Goal: Information Seeking & Learning: Learn about a topic

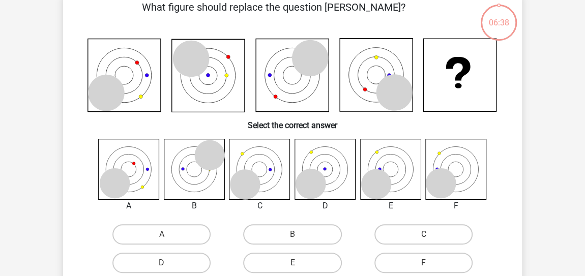
scroll to position [74, 0]
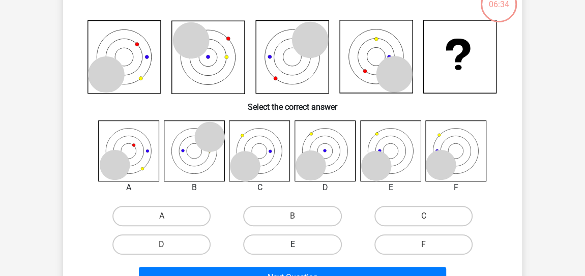
click at [291, 240] on label "E" at bounding box center [292, 244] width 98 height 20
click at [292, 245] on input "E" at bounding box center [295, 248] width 7 height 7
radio input "true"
click at [423, 245] on input "F" at bounding box center [426, 248] width 7 height 7
radio input "true"
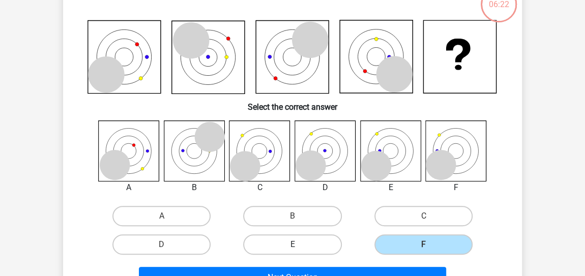
click at [290, 245] on label "E" at bounding box center [292, 244] width 98 height 20
click at [292, 245] on input "E" at bounding box center [295, 248] width 7 height 7
radio input "true"
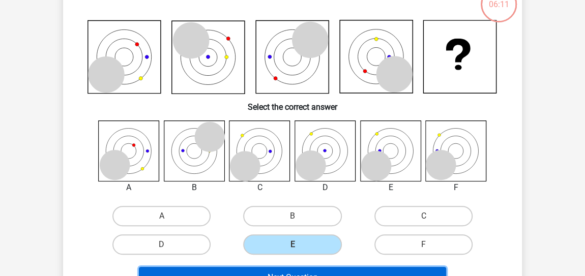
click at [305, 270] on button "Next Question" at bounding box center [293, 277] width 308 height 21
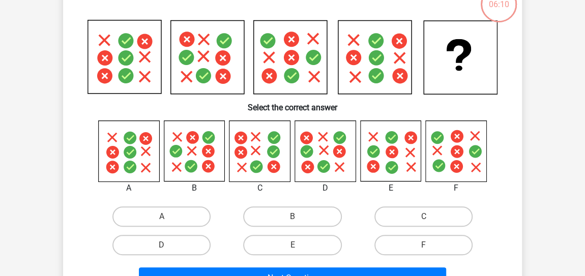
scroll to position [47, 0]
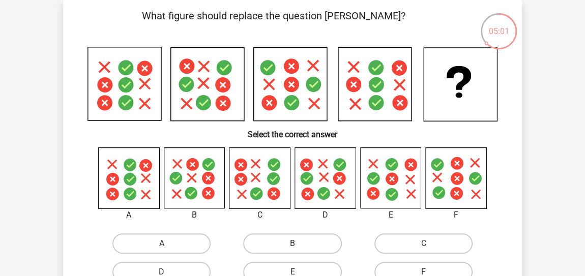
click at [289, 238] on label "B" at bounding box center [292, 243] width 98 height 20
click at [292, 244] on input "B" at bounding box center [295, 247] width 7 height 7
radio input "true"
click at [170, 266] on label "D" at bounding box center [161, 272] width 98 height 20
click at [168, 272] on input "D" at bounding box center [165, 275] width 7 height 7
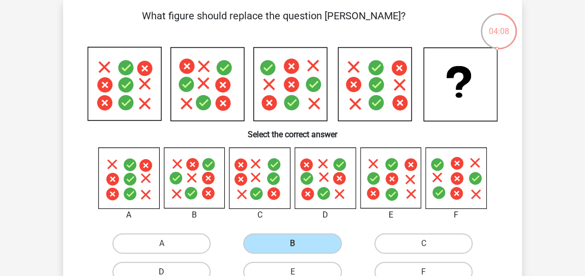
radio input "true"
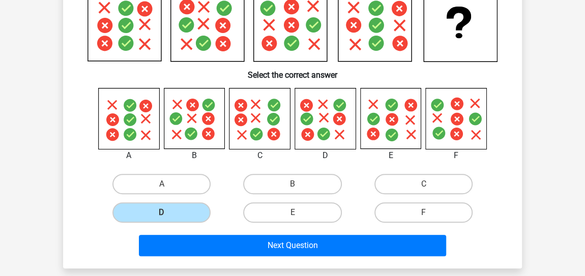
scroll to position [129, 0]
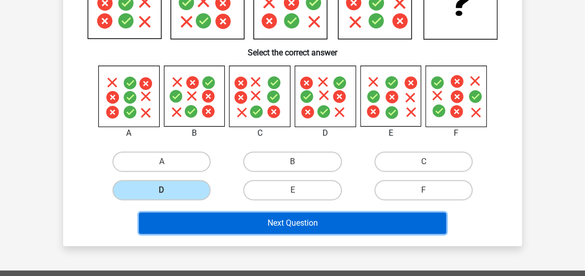
click at [312, 223] on button "Next Question" at bounding box center [293, 222] width 308 height 21
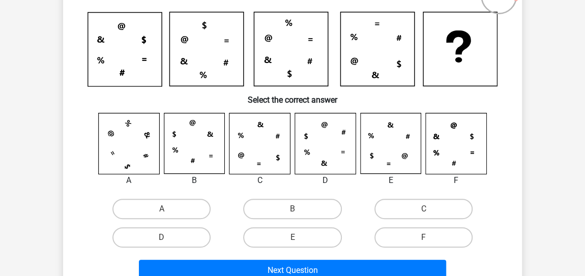
scroll to position [88, 0]
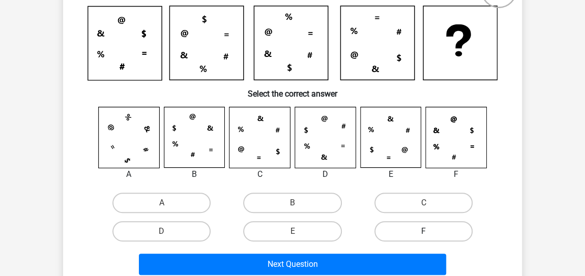
click at [429, 226] on label "F" at bounding box center [423, 231] width 98 height 20
click at [429, 231] on input "F" at bounding box center [426, 234] width 7 height 7
radio input "true"
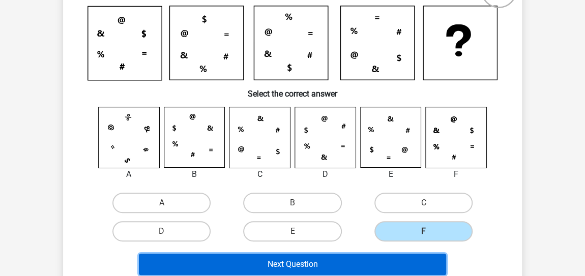
click at [312, 267] on button "Next Question" at bounding box center [293, 264] width 308 height 21
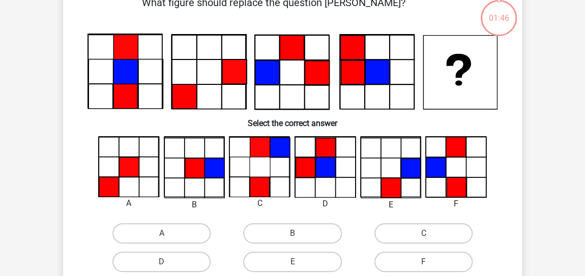
scroll to position [47, 0]
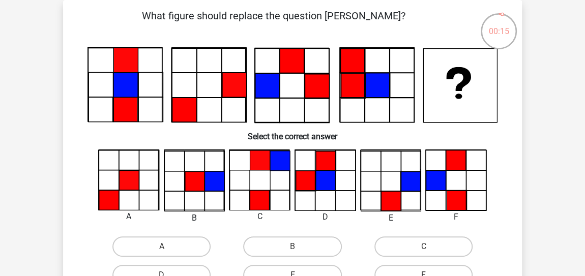
click at [296, 247] on input "B" at bounding box center [295, 250] width 7 height 7
radio input "true"
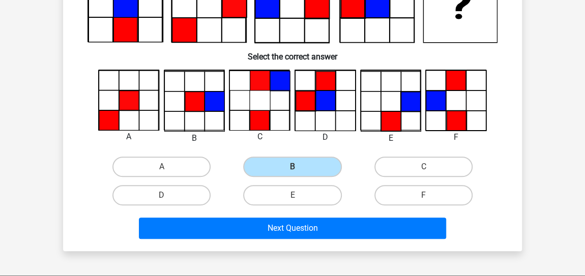
scroll to position [133, 0]
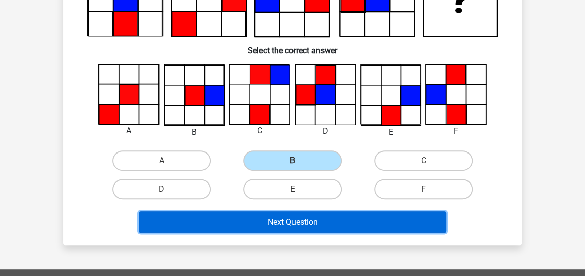
click at [330, 221] on button "Next Question" at bounding box center [293, 221] width 308 height 21
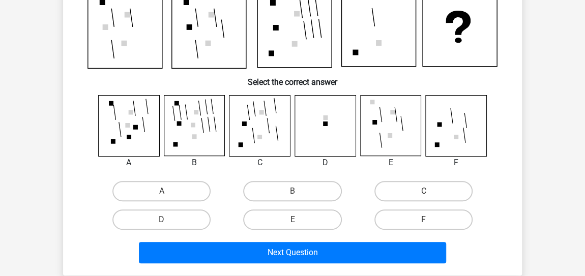
scroll to position [47, 0]
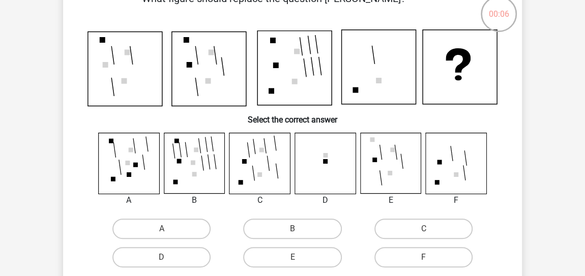
scroll to position [65, 0]
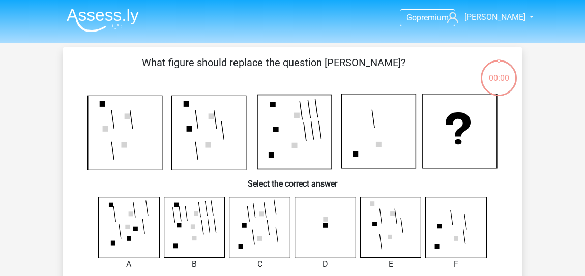
scroll to position [65, 0]
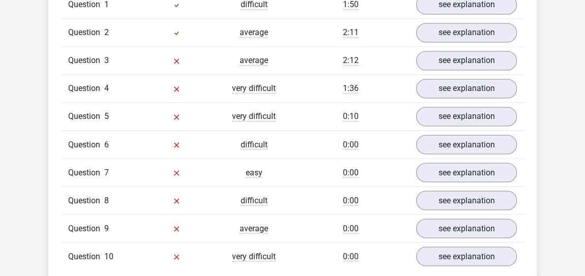
scroll to position [848, 0]
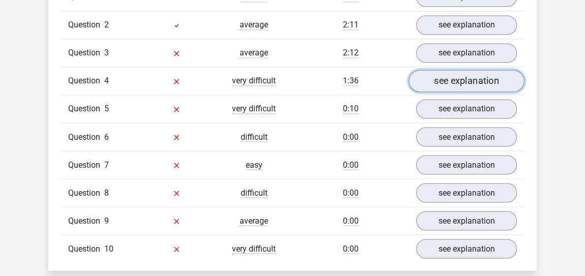
click at [447, 74] on link "see explanation" at bounding box center [466, 81] width 116 height 22
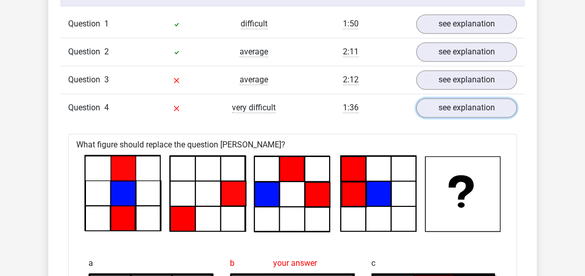
scroll to position [746, 0]
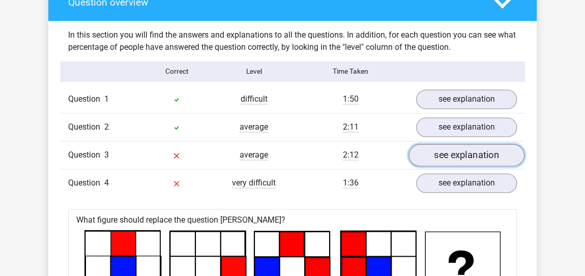
click at [461, 146] on link "see explanation" at bounding box center [466, 155] width 116 height 22
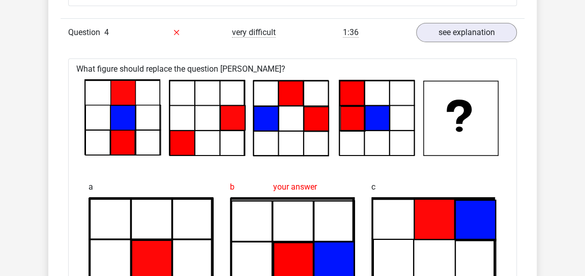
scroll to position [1737, 0]
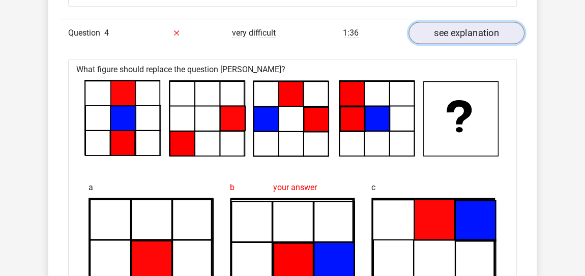
click at [490, 29] on link "see explanation" at bounding box center [466, 33] width 116 height 22
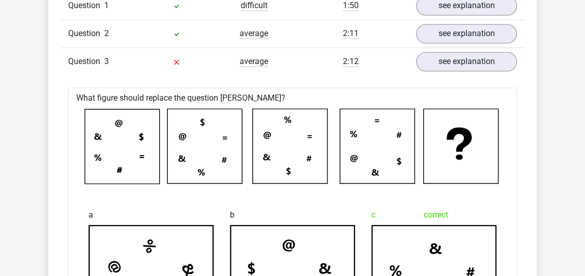
scroll to position [831, 0]
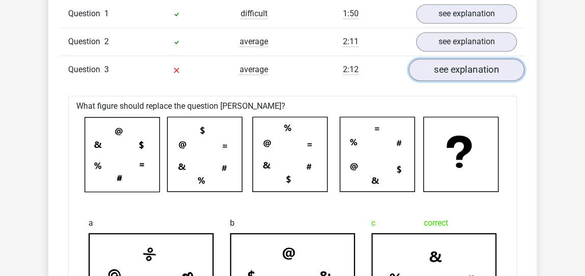
click at [442, 69] on link "see explanation" at bounding box center [466, 69] width 116 height 22
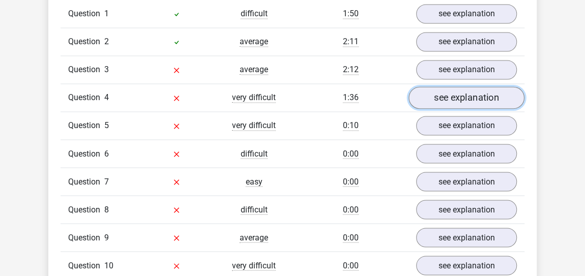
click at [439, 98] on link "see explanation" at bounding box center [466, 97] width 116 height 22
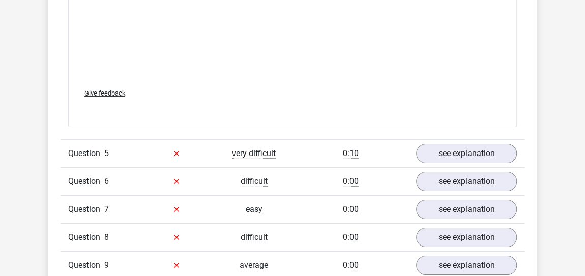
scroll to position [1722, 0]
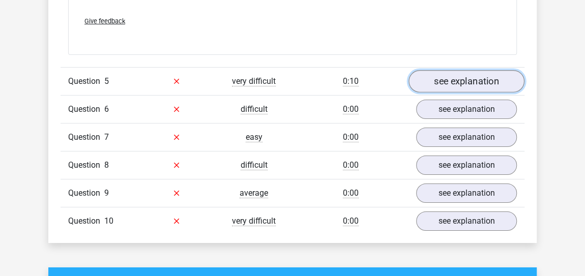
click at [477, 70] on link "see explanation" at bounding box center [466, 81] width 116 height 22
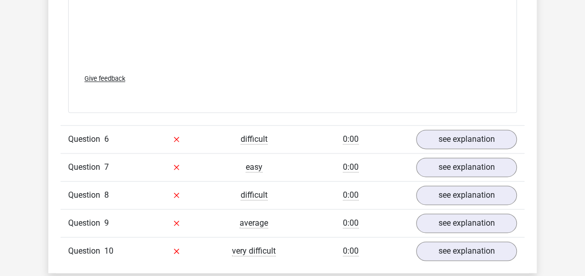
scroll to position [2535, 0]
click at [467, 131] on link "see explanation" at bounding box center [466, 139] width 116 height 22
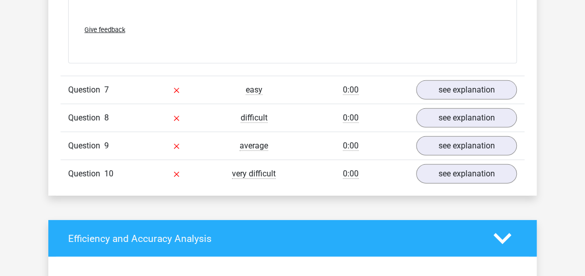
scroll to position [3458, 0]
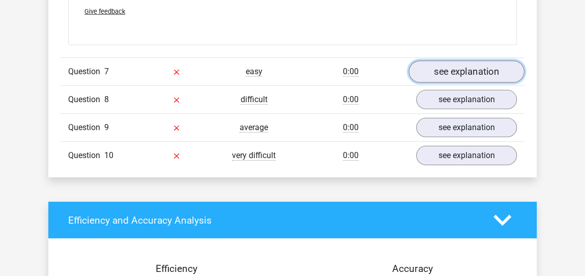
click at [457, 62] on link "see explanation" at bounding box center [466, 71] width 116 height 22
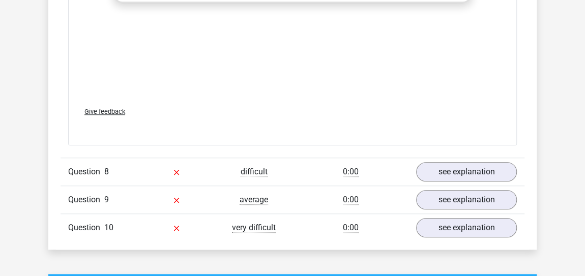
scroll to position [4216, 0]
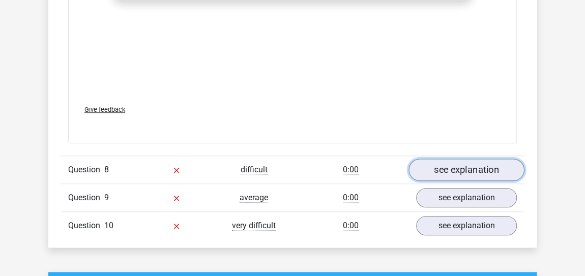
click at [437, 160] on link "see explanation" at bounding box center [466, 170] width 116 height 22
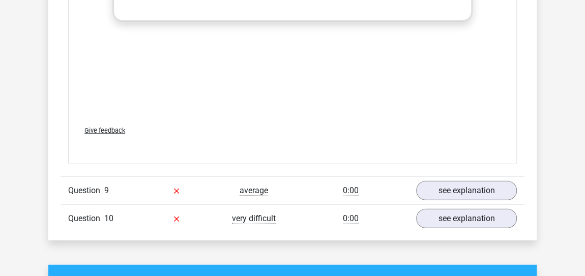
scroll to position [5048, 0]
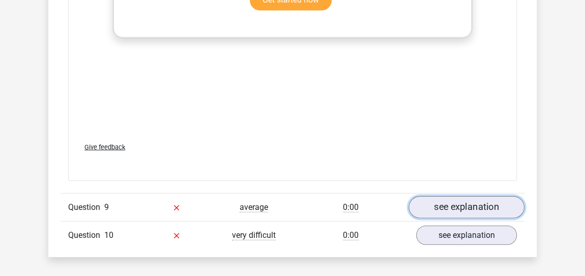
click at [458, 196] on link "see explanation" at bounding box center [466, 207] width 116 height 22
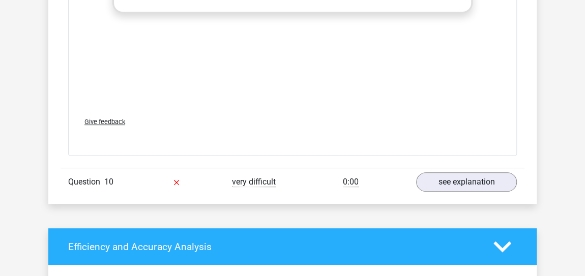
scroll to position [5936, 0]
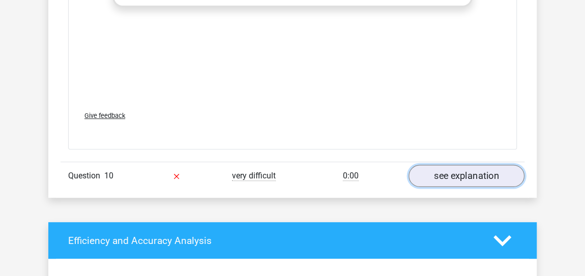
click at [444, 168] on link "see explanation" at bounding box center [466, 176] width 116 height 22
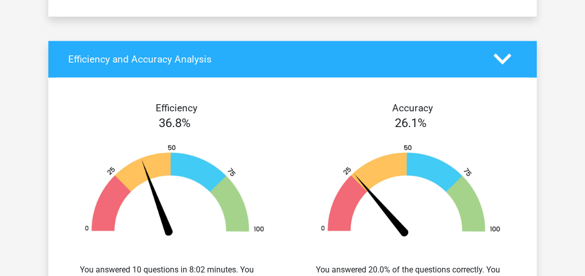
scroll to position [6989, 0]
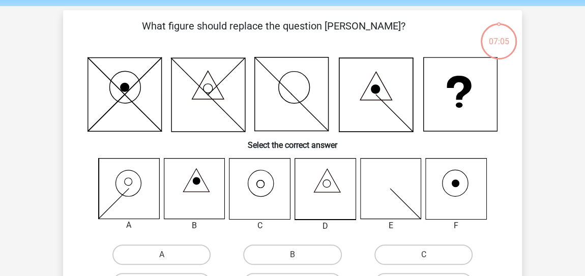
scroll to position [55, 0]
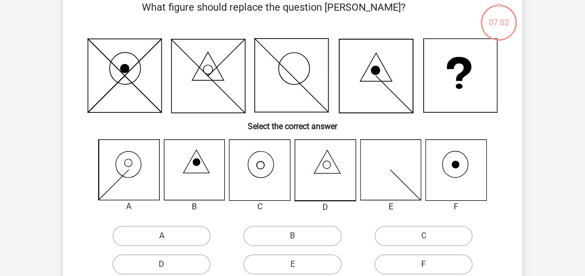
click at [420, 258] on label "F" at bounding box center [423, 264] width 98 height 20
click at [423, 264] on input "F" at bounding box center [426, 267] width 7 height 7
radio input "true"
click at [410, 236] on label "C" at bounding box center [423, 236] width 98 height 20
click at [423, 236] on input "C" at bounding box center [426, 239] width 7 height 7
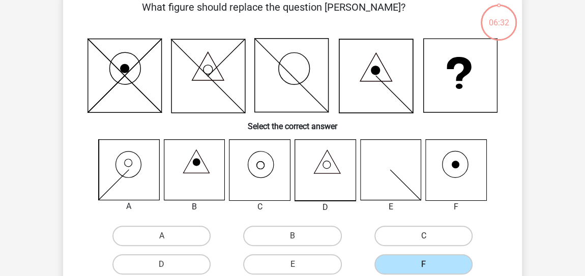
radio input "true"
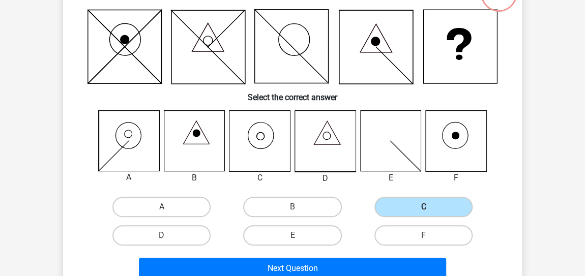
scroll to position [85, 0]
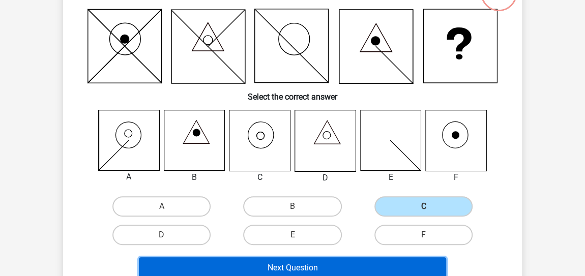
click at [297, 265] on button "Next Question" at bounding box center [293, 267] width 308 height 21
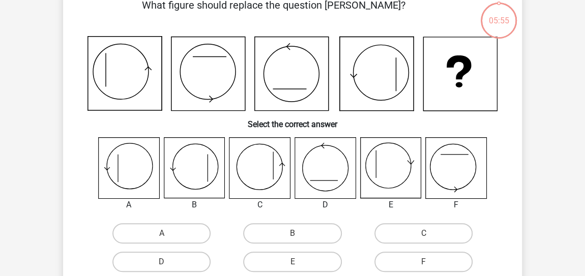
scroll to position [47, 0]
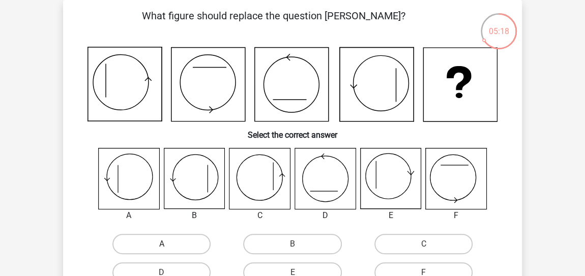
click at [154, 238] on label "A" at bounding box center [161, 244] width 98 height 20
click at [162, 244] on input "A" at bounding box center [165, 247] width 7 height 7
radio input "true"
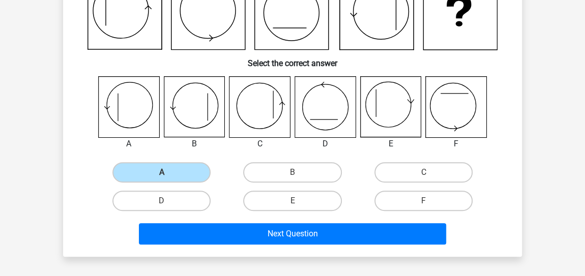
scroll to position [121, 0]
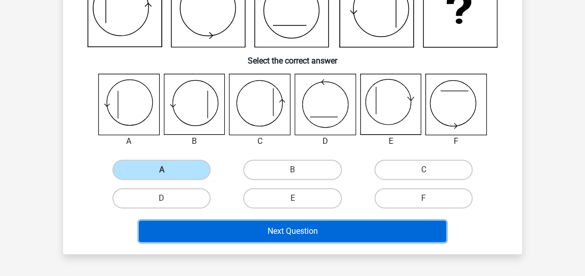
click at [265, 227] on button "Next Question" at bounding box center [293, 231] width 308 height 21
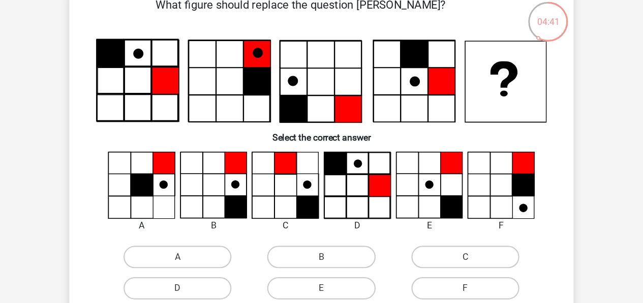
scroll to position [59, 0]
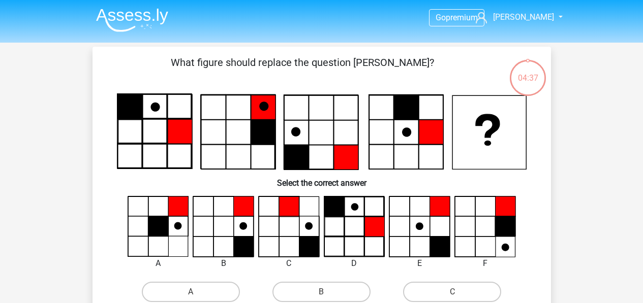
scroll to position [59, 0]
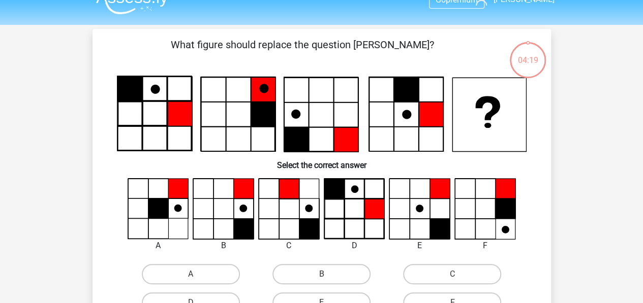
scroll to position [56, 0]
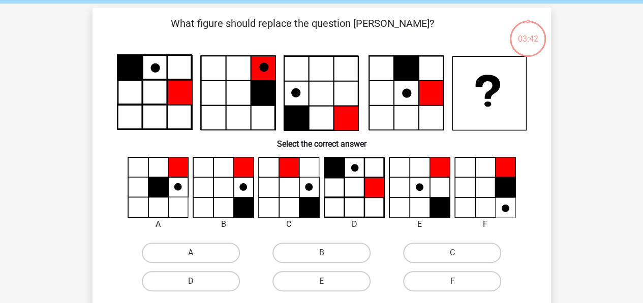
scroll to position [41, 0]
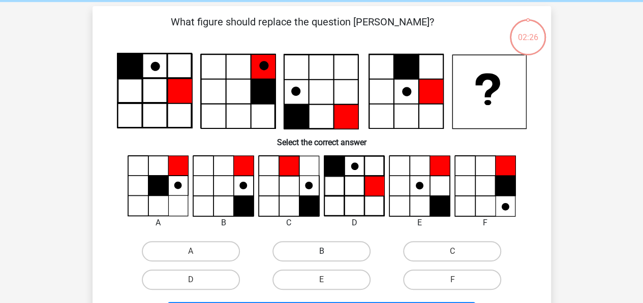
click at [298, 254] on label "B" at bounding box center [321, 251] width 98 height 20
click at [321, 254] on input "B" at bounding box center [324, 255] width 7 height 7
radio input "true"
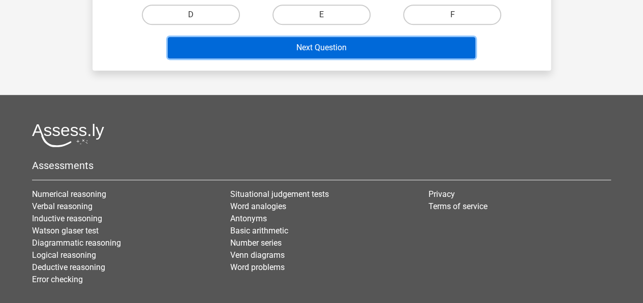
click at [354, 42] on button "Next Question" at bounding box center [322, 47] width 308 height 21
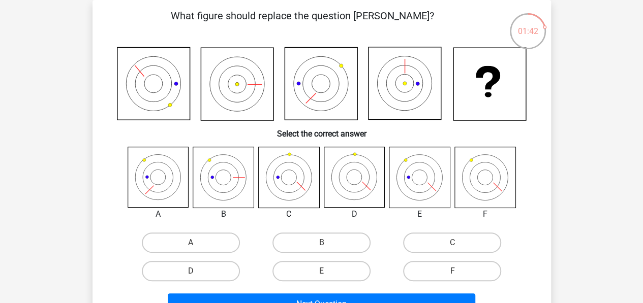
scroll to position [67, 0]
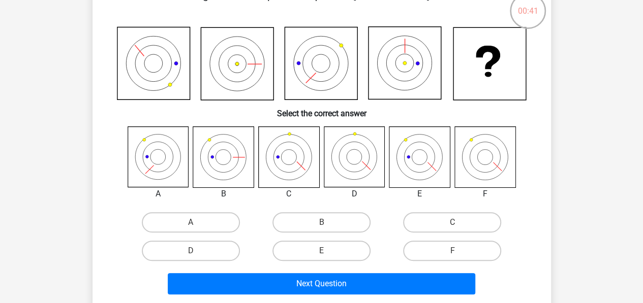
click at [327, 253] on input "E" at bounding box center [324, 254] width 7 height 7
radio input "true"
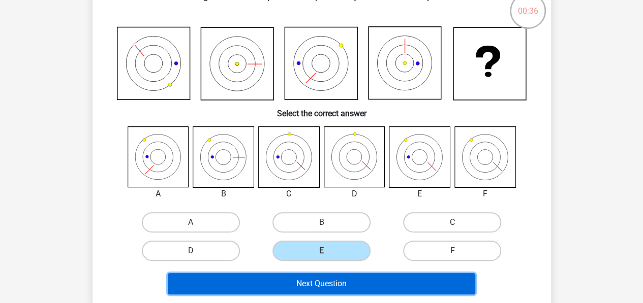
click at [345, 286] on button "Next Question" at bounding box center [322, 283] width 308 height 21
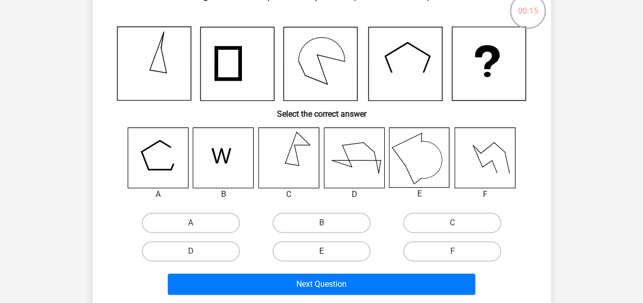
click at [341, 246] on label "E" at bounding box center [321, 251] width 98 height 20
click at [328, 252] on input "E" at bounding box center [324, 255] width 7 height 7
radio input "true"
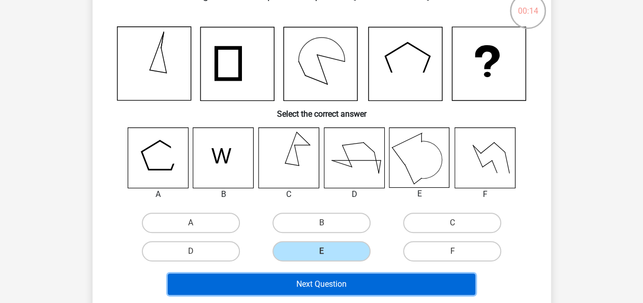
click at [356, 283] on button "Next Question" at bounding box center [322, 284] width 308 height 21
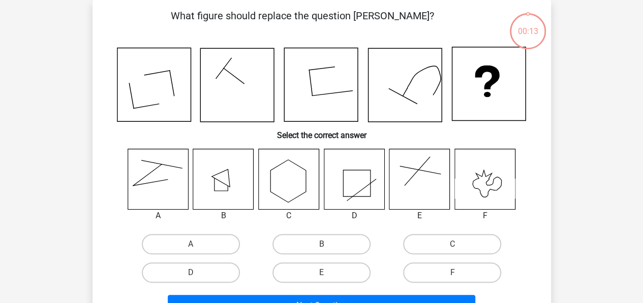
scroll to position [47, 0]
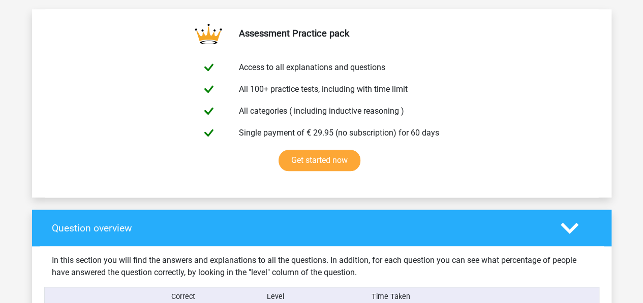
scroll to position [797, 0]
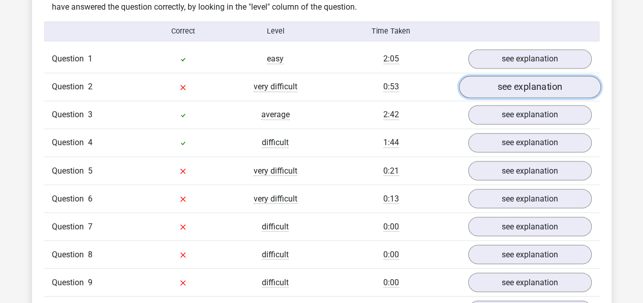
click at [509, 91] on link "see explanation" at bounding box center [530, 87] width 142 height 22
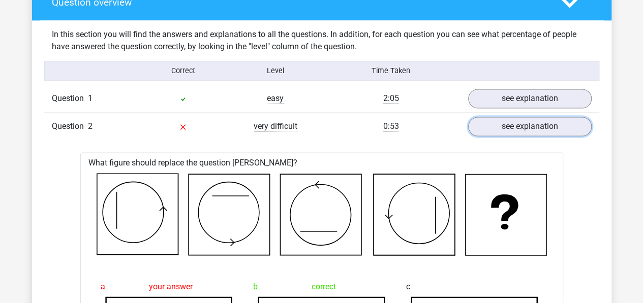
scroll to position [756, 0]
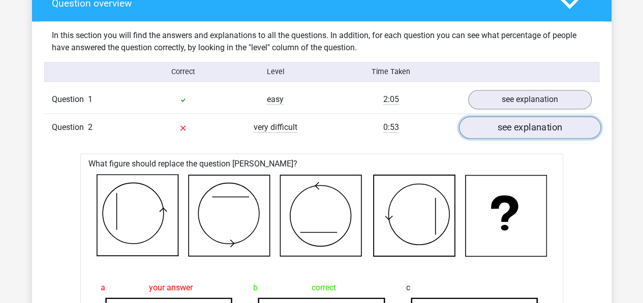
click at [511, 139] on link "see explanation" at bounding box center [530, 128] width 142 height 22
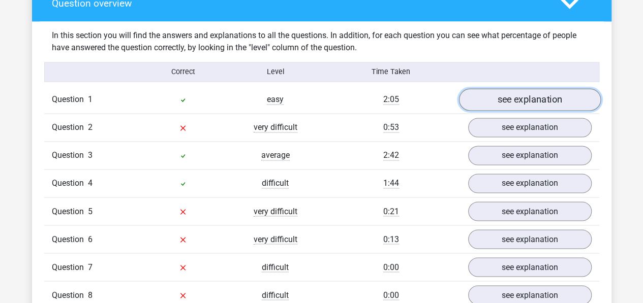
click at [508, 111] on link "see explanation" at bounding box center [530, 100] width 142 height 22
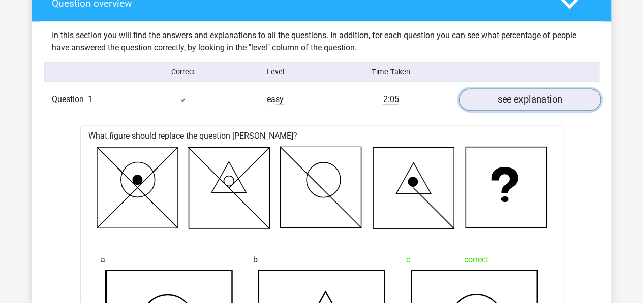
click at [522, 110] on link "see explanation" at bounding box center [530, 100] width 142 height 22
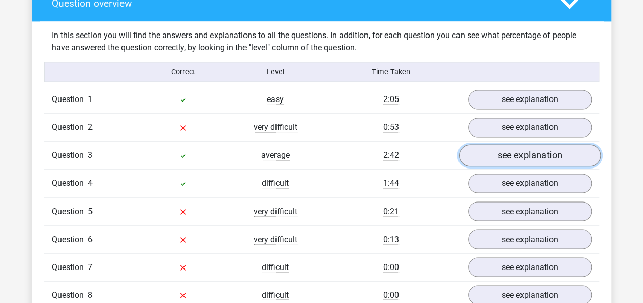
click at [513, 167] on link "see explanation" at bounding box center [530, 156] width 142 height 22
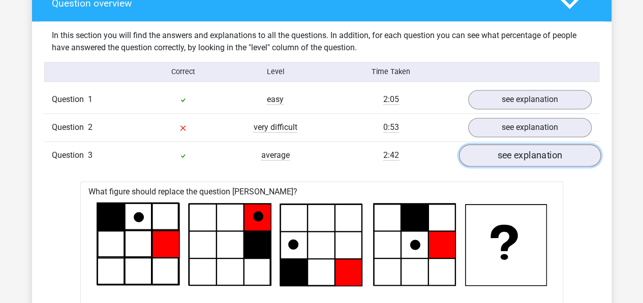
click at [513, 167] on link "see explanation" at bounding box center [530, 156] width 142 height 22
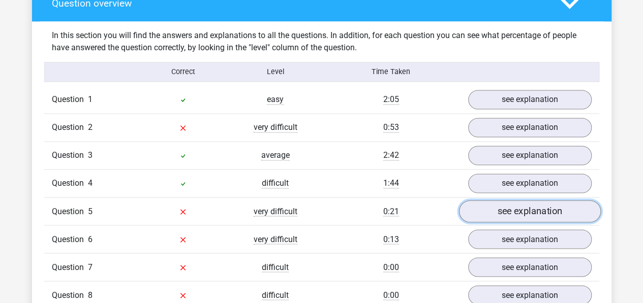
click at [512, 218] on link "see explanation" at bounding box center [530, 212] width 142 height 22
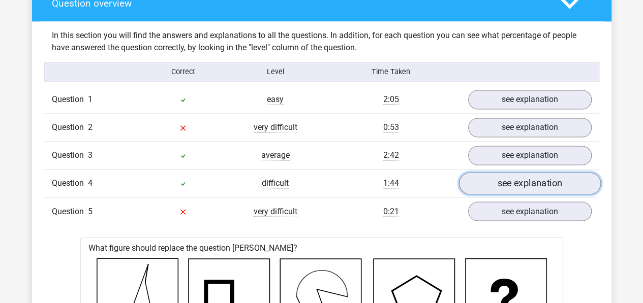
click at [511, 190] on link "see explanation" at bounding box center [530, 184] width 142 height 22
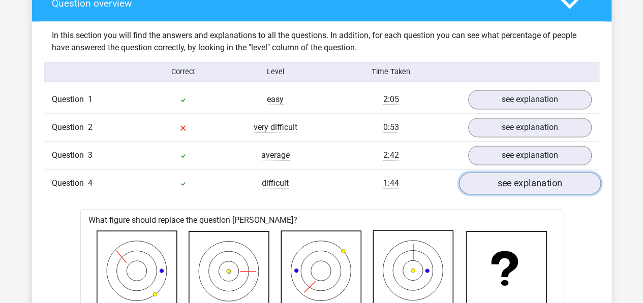
click at [511, 190] on link "see explanation" at bounding box center [530, 184] width 142 height 22
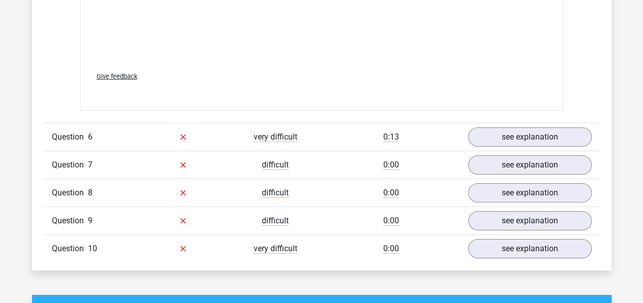
scroll to position [1712, 0]
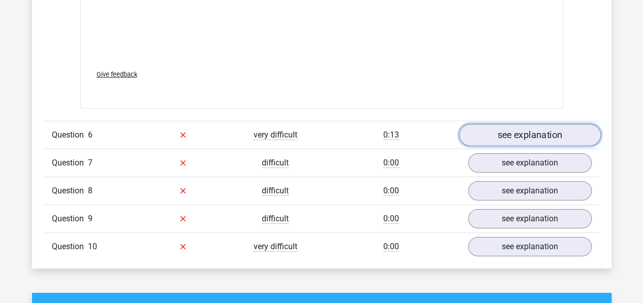
click at [483, 146] on link "see explanation" at bounding box center [530, 135] width 142 height 22
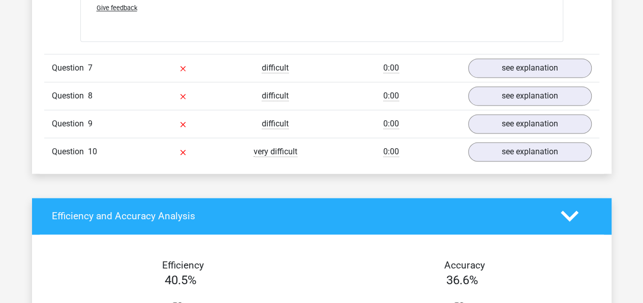
scroll to position [2668, 0]
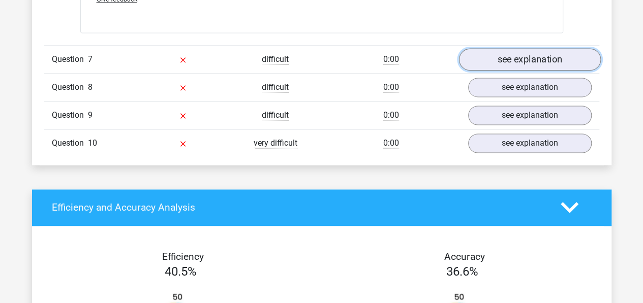
click at [512, 71] on link "see explanation" at bounding box center [530, 59] width 142 height 22
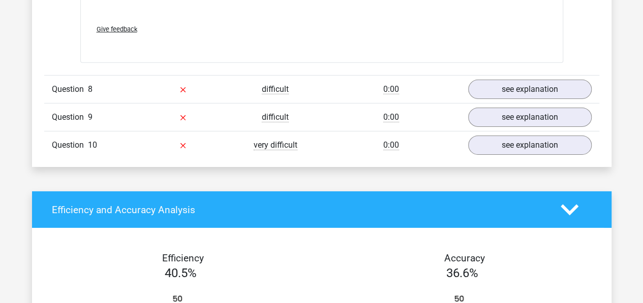
scroll to position [3546, 0]
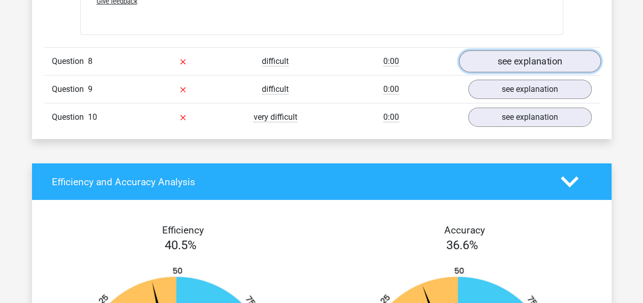
click at [505, 67] on link "see explanation" at bounding box center [530, 62] width 142 height 22
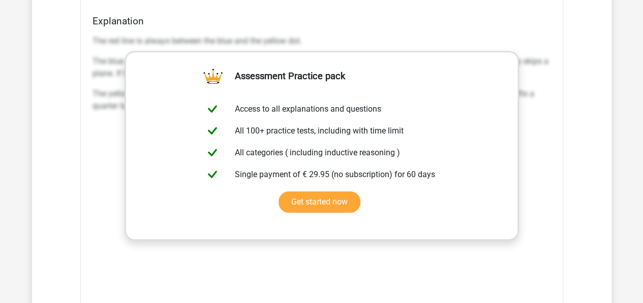
scroll to position [4343, 0]
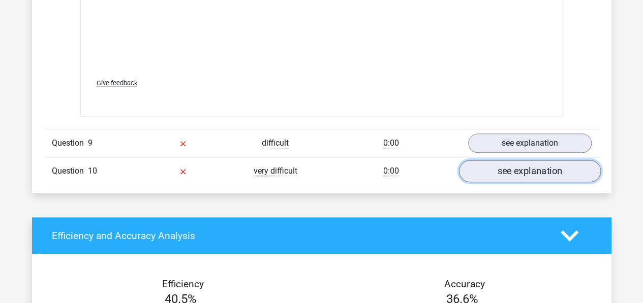
click at [528, 171] on link "see explanation" at bounding box center [530, 172] width 142 height 22
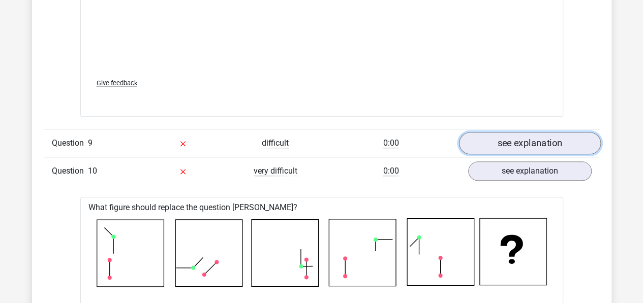
click at [523, 145] on link "see explanation" at bounding box center [530, 144] width 142 height 22
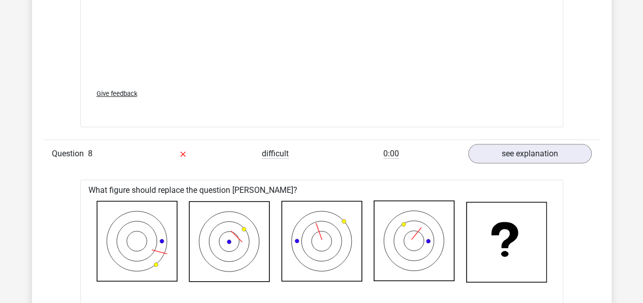
scroll to position [0, 0]
